Goal: Task Accomplishment & Management: Use online tool/utility

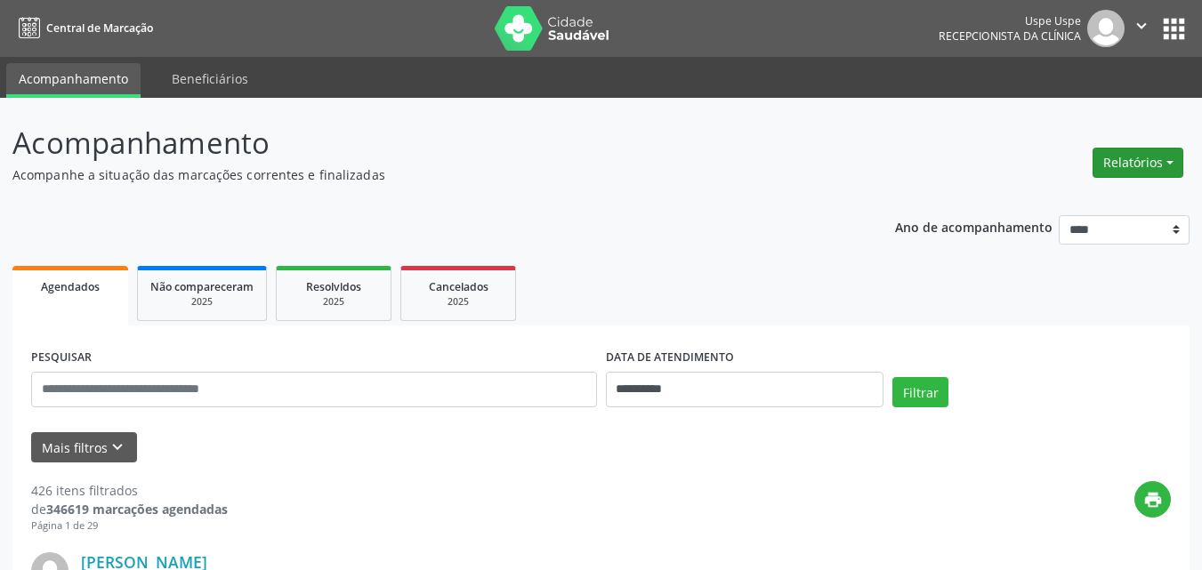
click at [1169, 164] on button "Relatórios" at bounding box center [1138, 163] width 91 height 30
click at [1056, 202] on link "Agendamentos" at bounding box center [1086, 201] width 191 height 25
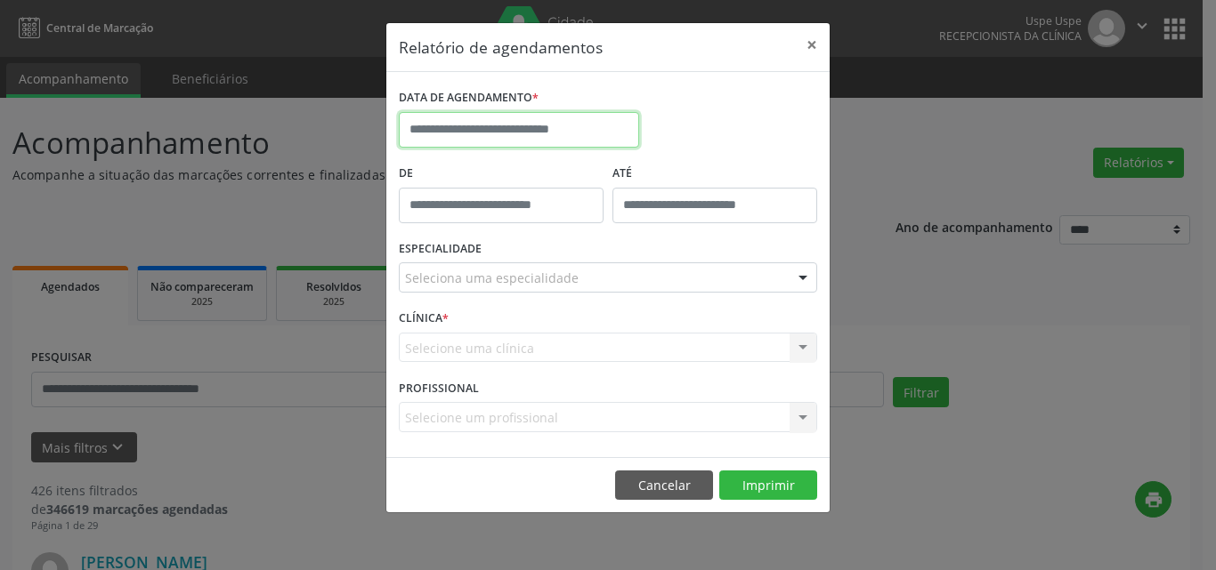
click at [509, 124] on input "text" at bounding box center [519, 130] width 240 height 36
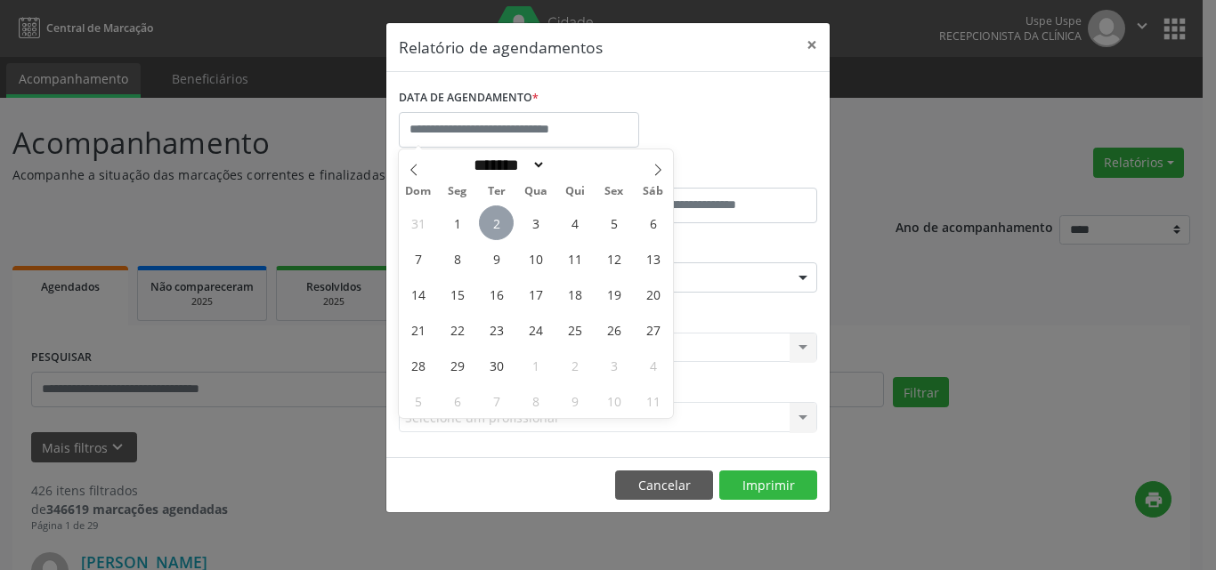
click at [505, 222] on span "2" at bounding box center [496, 223] width 35 height 35
type input "**********"
click at [505, 222] on span "2" at bounding box center [496, 223] width 35 height 35
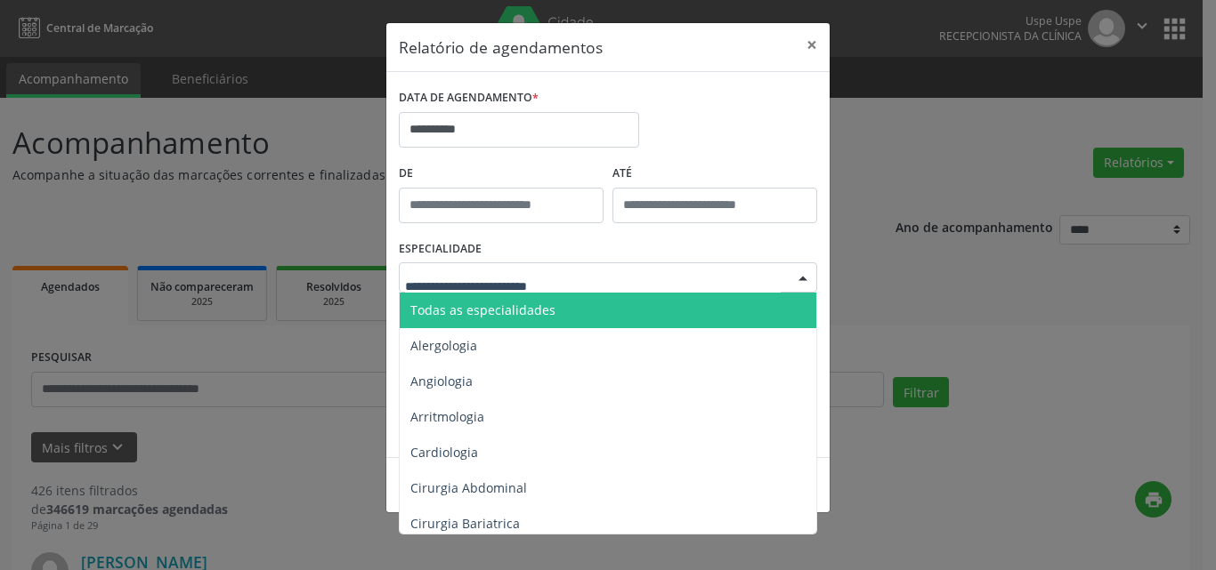
click at [465, 314] on span "Todas as especialidades" at bounding box center [482, 310] width 145 height 17
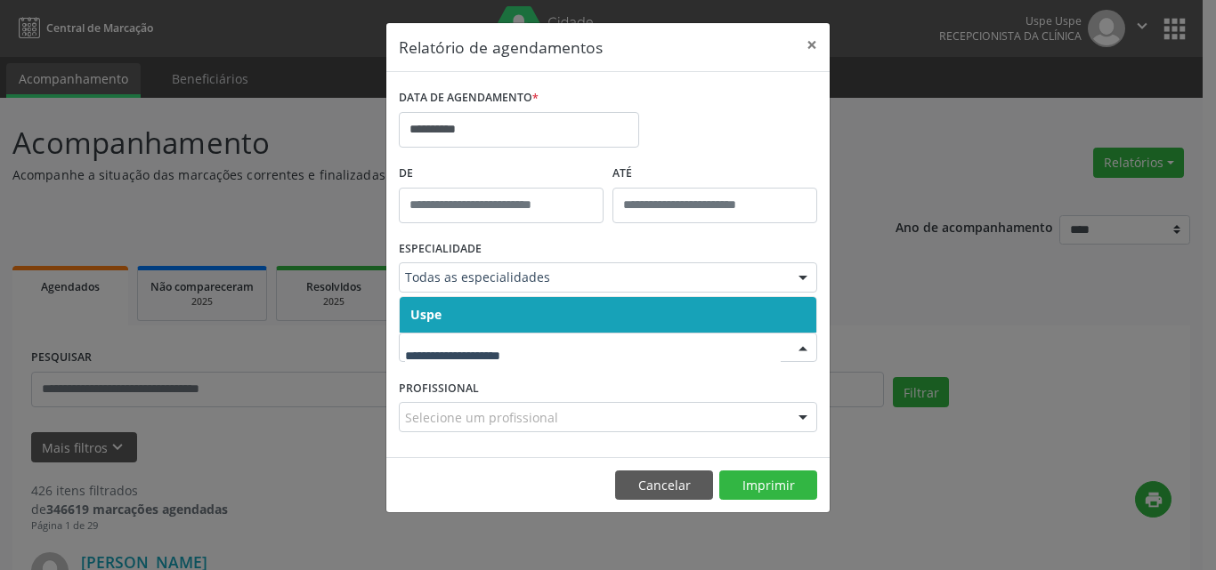
click at [467, 314] on span "Uspe" at bounding box center [608, 315] width 417 height 36
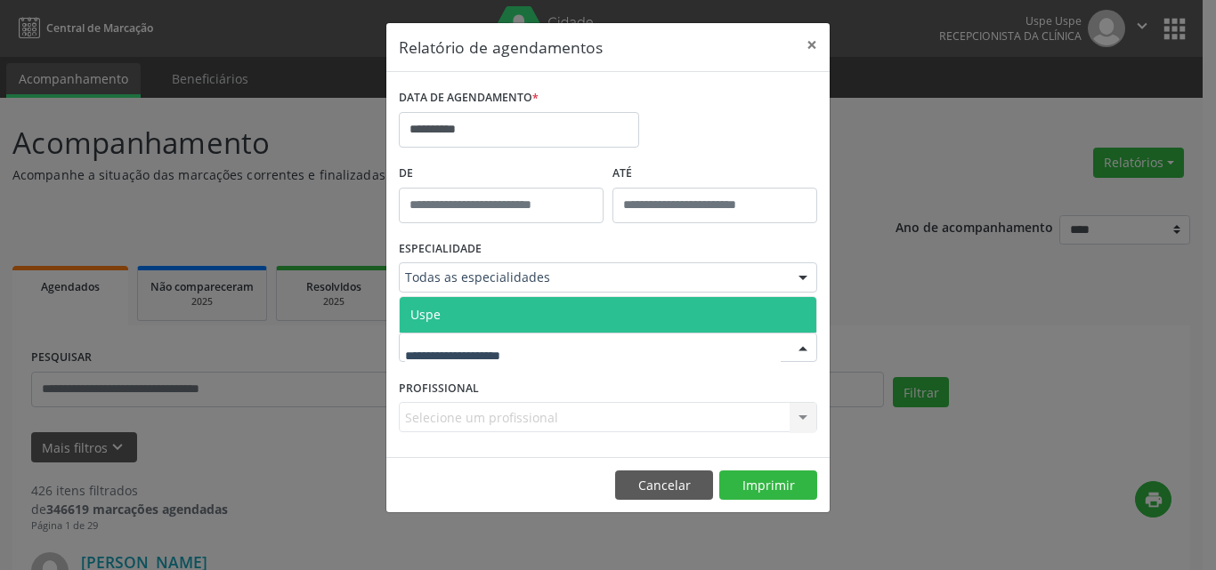
click at [449, 358] on div at bounding box center [608, 348] width 418 height 30
click at [477, 316] on span "Uspe" at bounding box center [608, 315] width 417 height 36
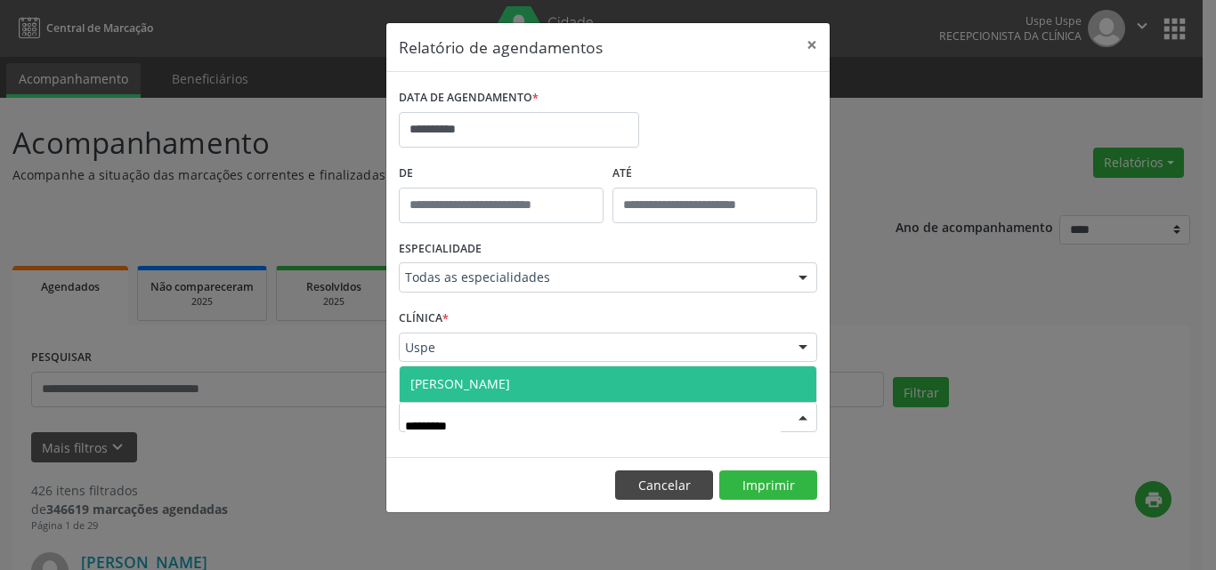
type input "**********"
click at [564, 379] on span "[PERSON_NAME]" at bounding box center [608, 385] width 417 height 36
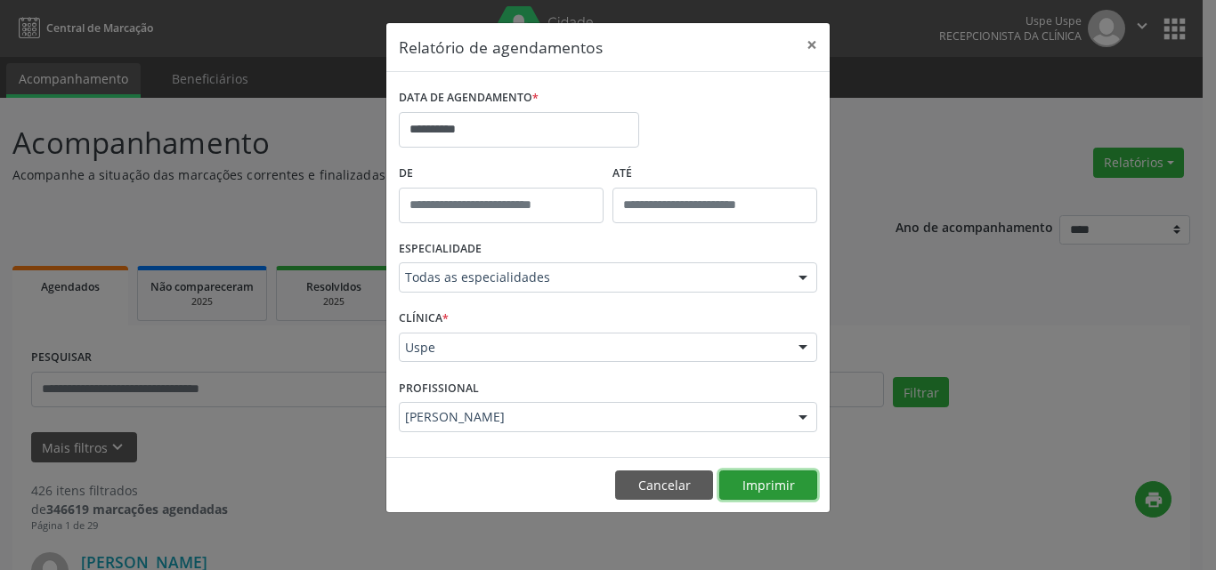
click at [776, 486] on button "Imprimir" at bounding box center [768, 486] width 98 height 30
